Goal: Transaction & Acquisition: Purchase product/service

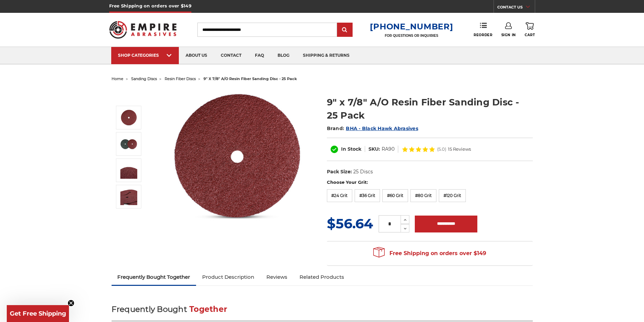
click at [385, 127] on span "BHA - Black Hawk Abrasives" at bounding box center [382, 129] width 72 height 6
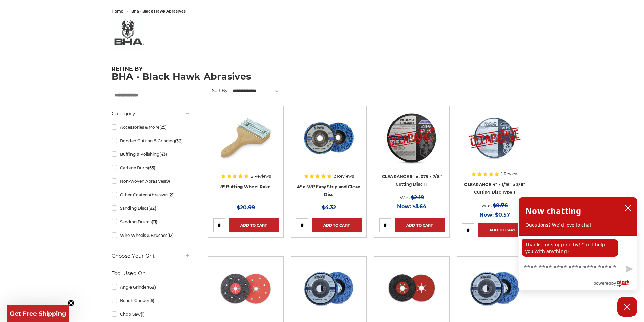
scroll to position [135, 0]
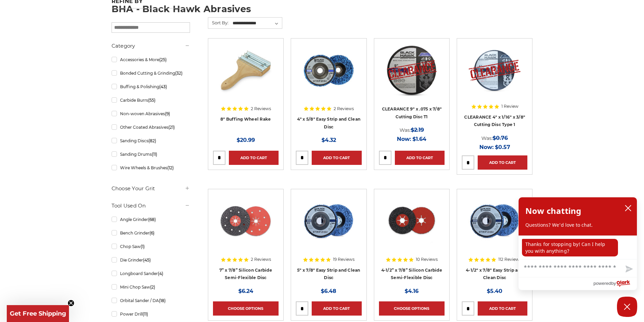
click at [404, 72] on img at bounding box center [412, 70] width 54 height 54
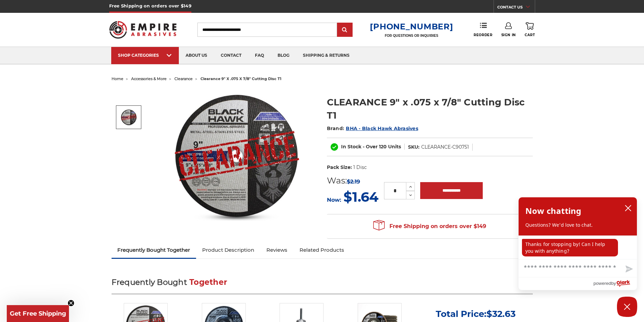
scroll to position [101, 0]
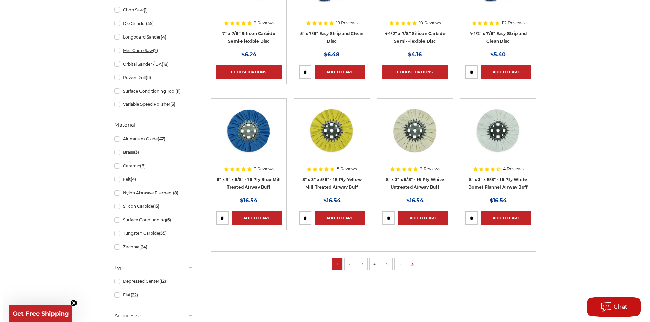
scroll to position [474, 0]
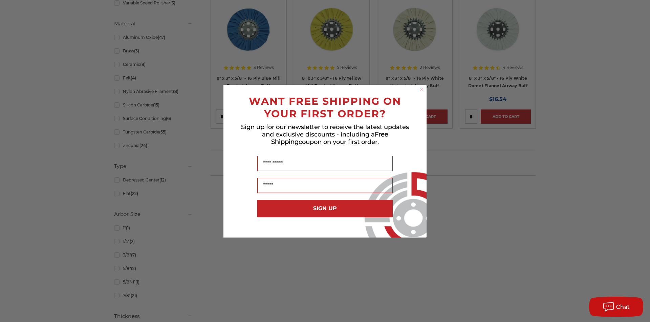
click at [422, 89] on icon "Close dialog" at bounding box center [421, 90] width 7 height 7
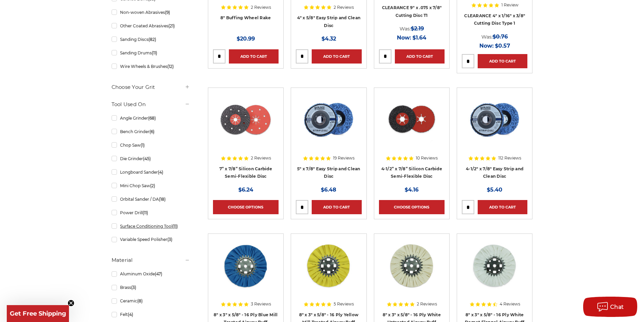
scroll to position [68, 0]
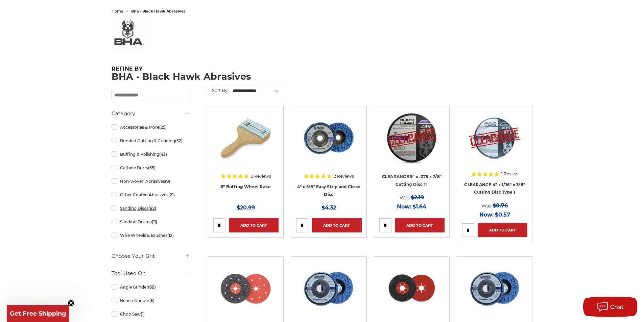
click at [138, 210] on link "Sanding Discs (82)" at bounding box center [151, 209] width 78 height 12
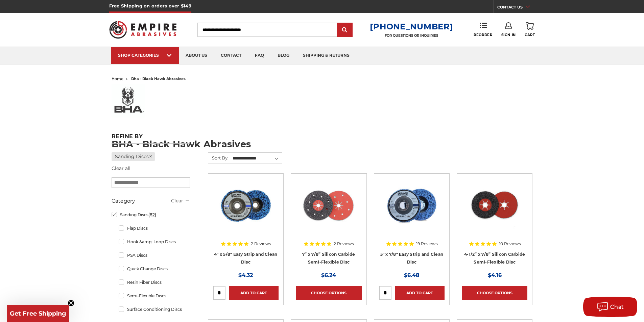
click at [241, 32] on input "Search" at bounding box center [268, 30] width 140 height 14
type input "**"
click at [338, 23] on input "submit" at bounding box center [345, 30] width 14 height 14
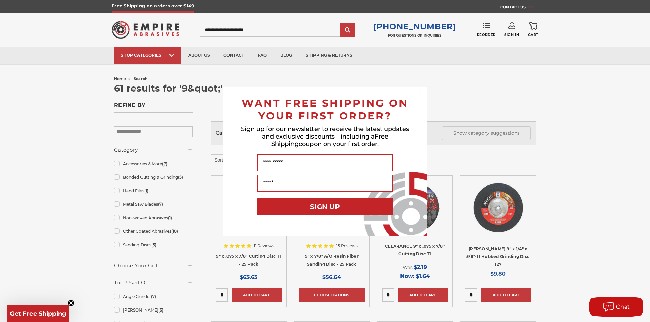
click at [420, 92] on circle "Close dialog" at bounding box center [420, 93] width 6 height 6
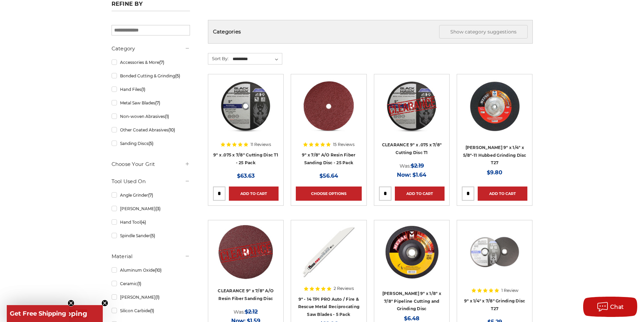
scroll to position [203, 0]
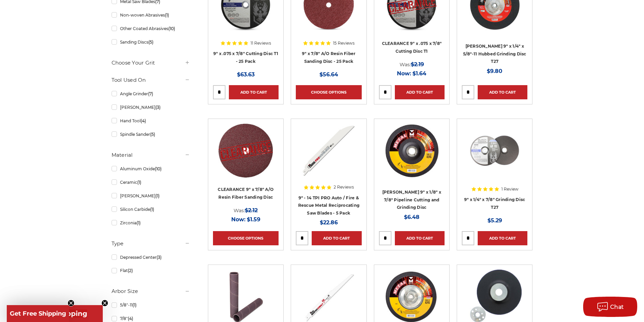
click at [250, 159] on img at bounding box center [246, 151] width 54 height 54
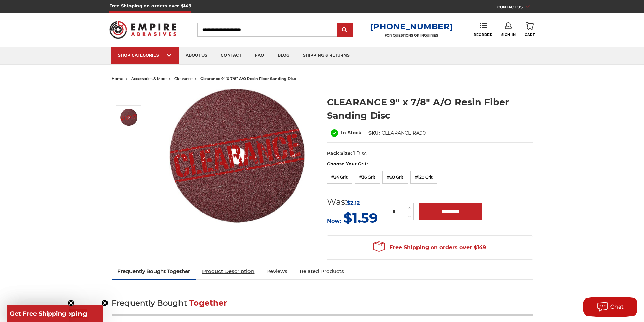
scroll to position [101, 0]
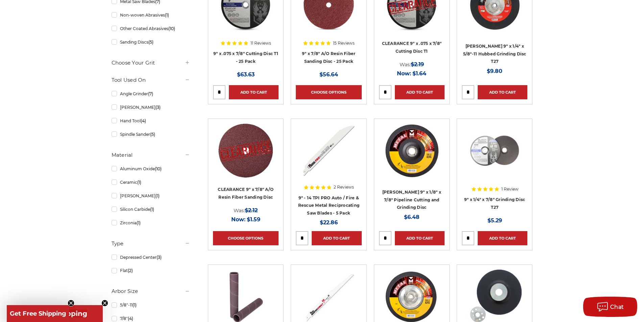
scroll to position [304, 0]
